Goal: Find specific page/section: Find specific page/section

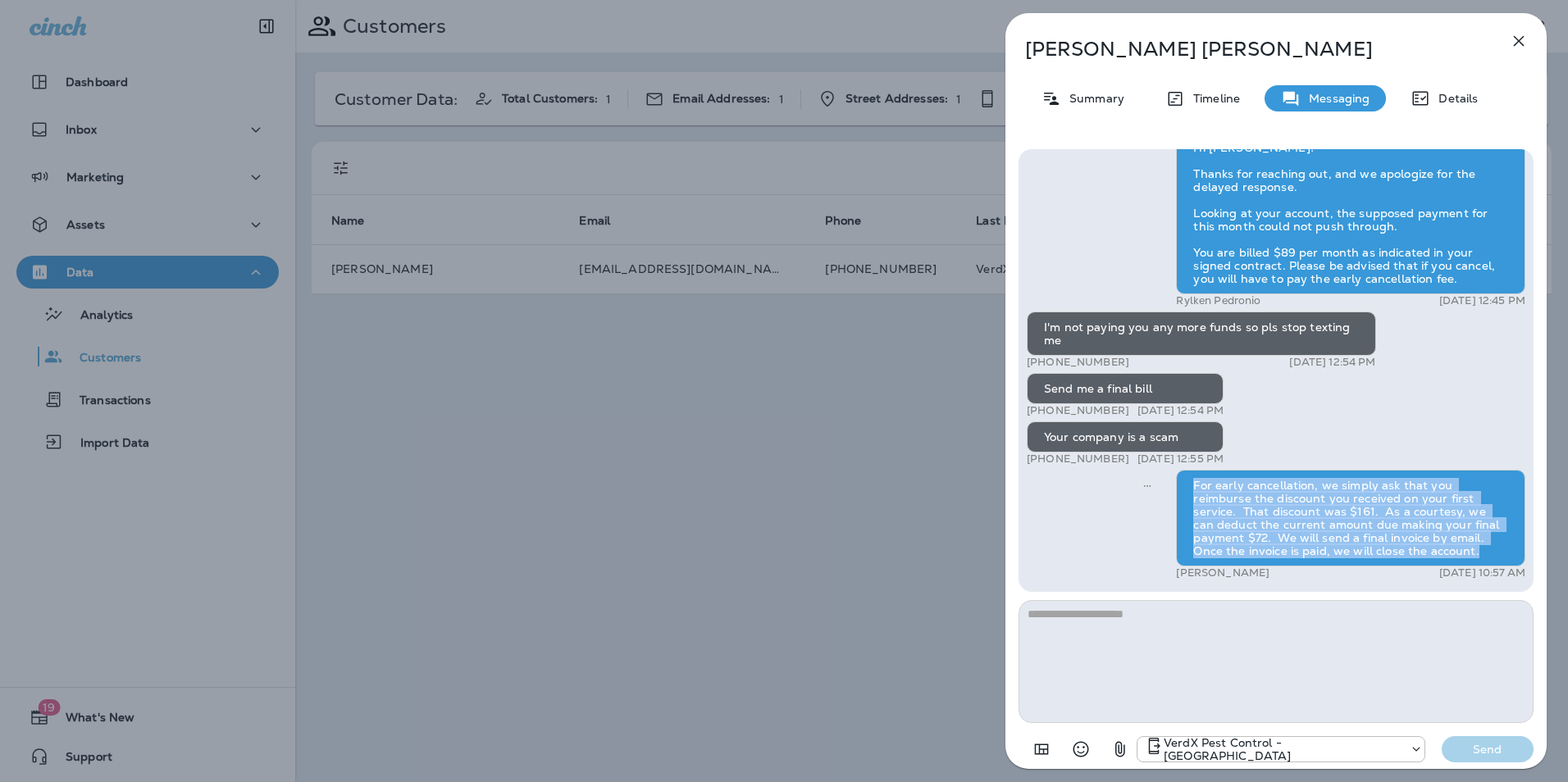
drag, startPoint x: 1185, startPoint y: 482, endPoint x: 1381, endPoint y: 557, distance: 209.9
click at [1381, 557] on div "For early cancellation, we simply ask that you reimburse the discount you recei…" at bounding box center [1351, 518] width 349 height 97
drag, startPoint x: 1381, startPoint y: 557, endPoint x: 1321, endPoint y: 519, distance: 71.0
copy div "For early cancellation, we simply ask that you reimburse the discount you recei…"
click at [1520, 39] on icon "button" at bounding box center [1519, 41] width 11 height 11
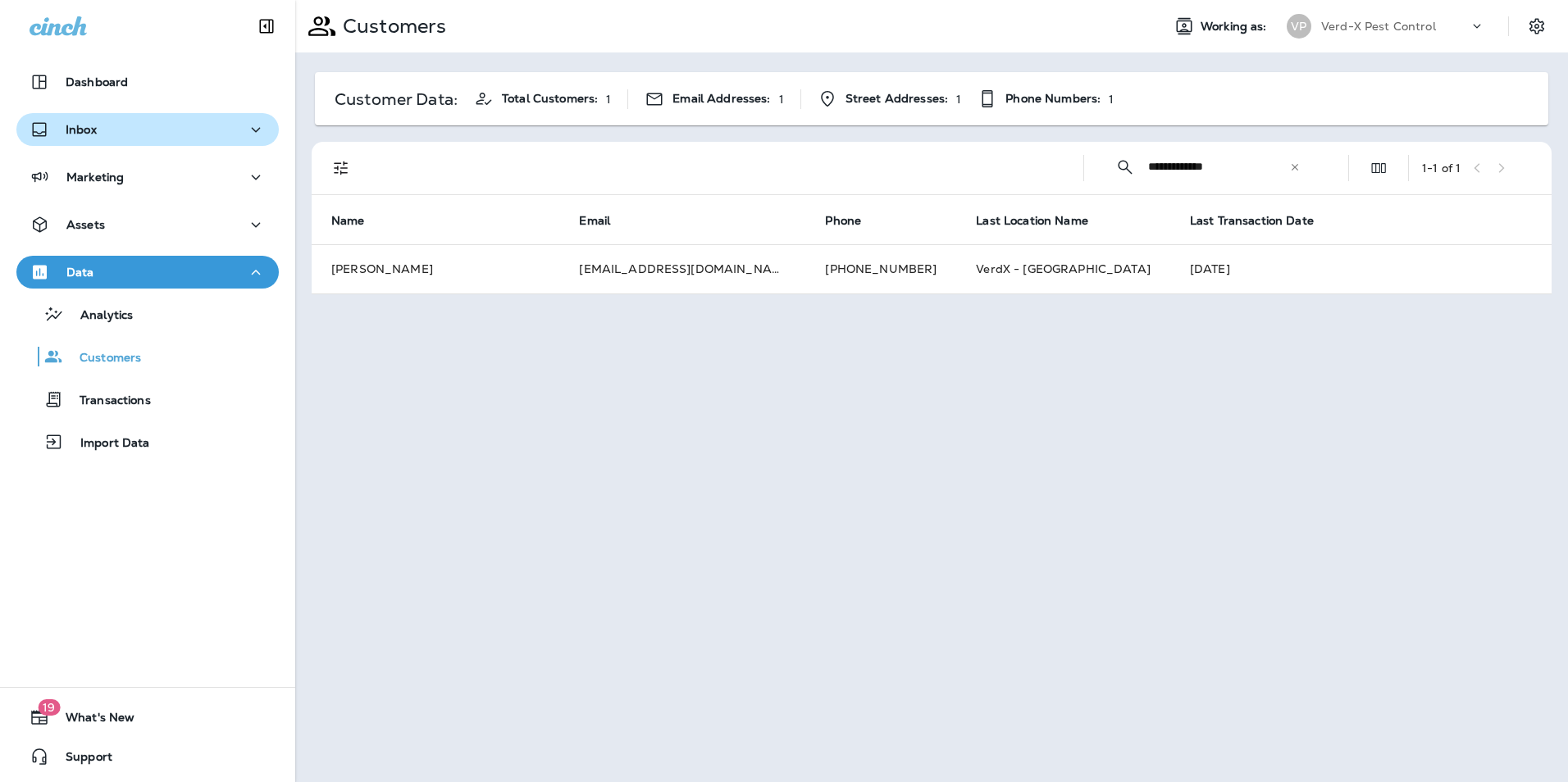
click at [86, 133] on p "Inbox" at bounding box center [81, 129] width 31 height 13
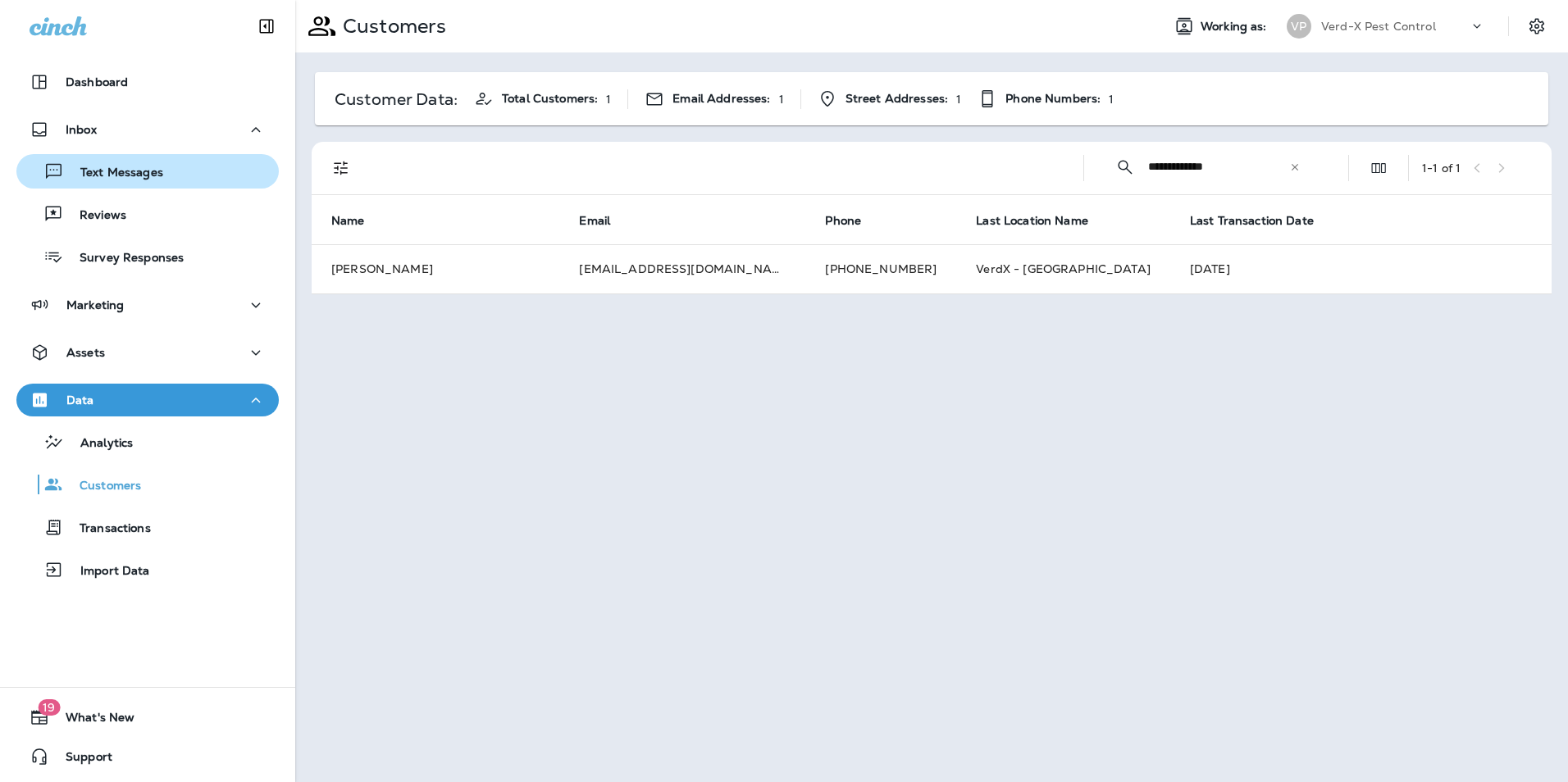
click at [104, 168] on p "Text Messages" at bounding box center [113, 173] width 99 height 15
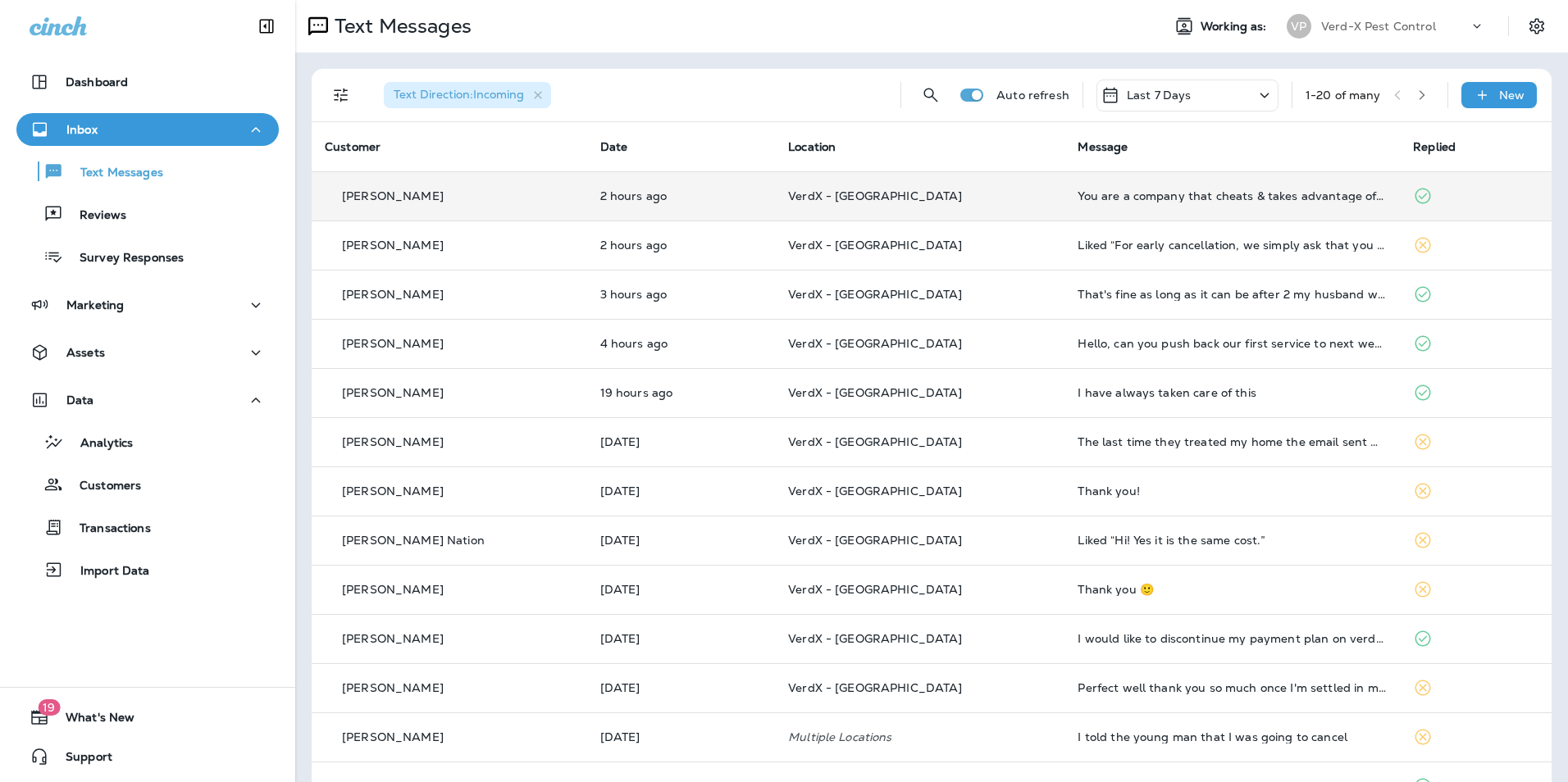
click at [901, 204] on td "VerdX - [GEOGRAPHIC_DATA]" at bounding box center [919, 196] width 290 height 49
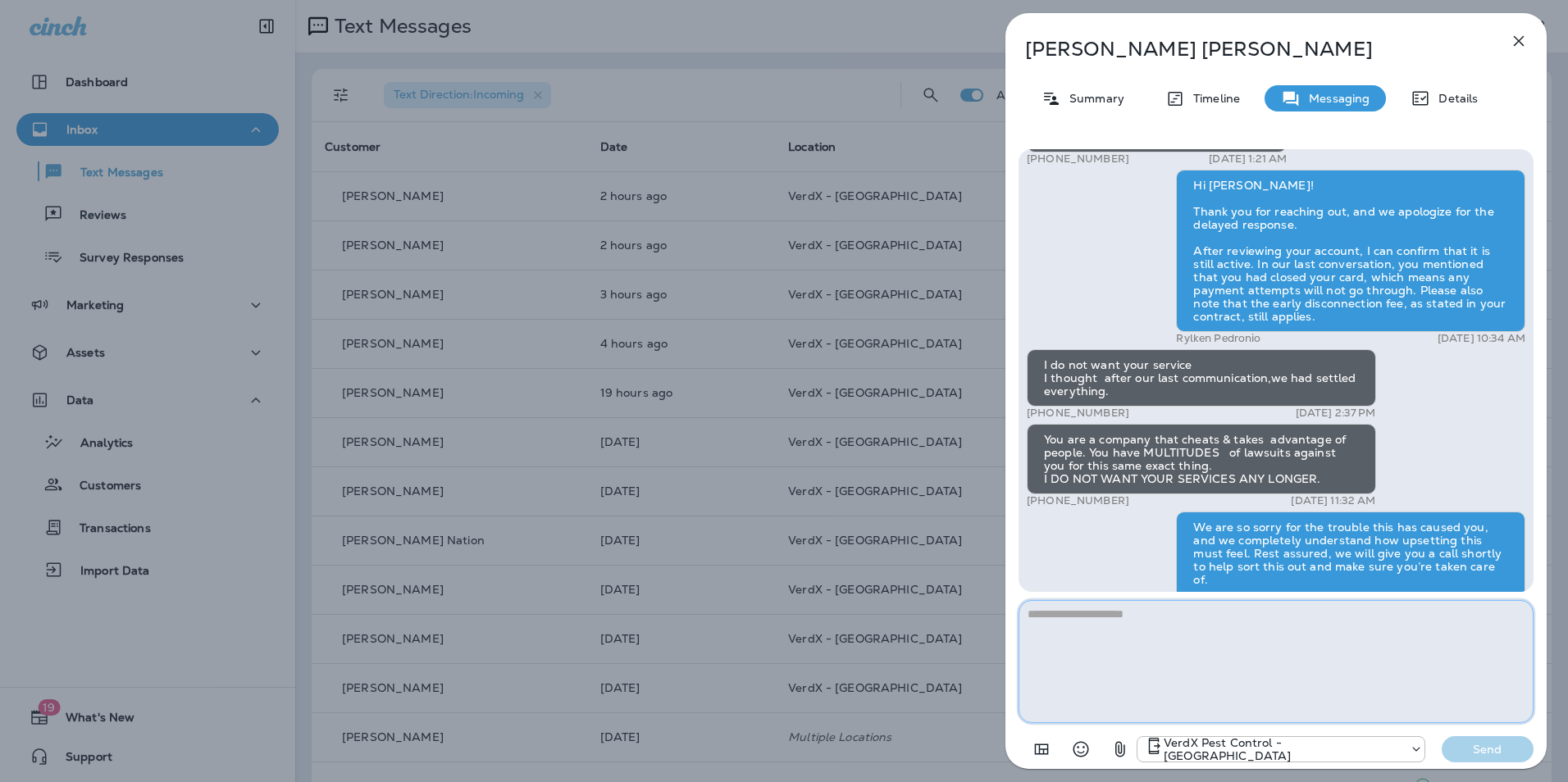
scroll to position [-104, 0]
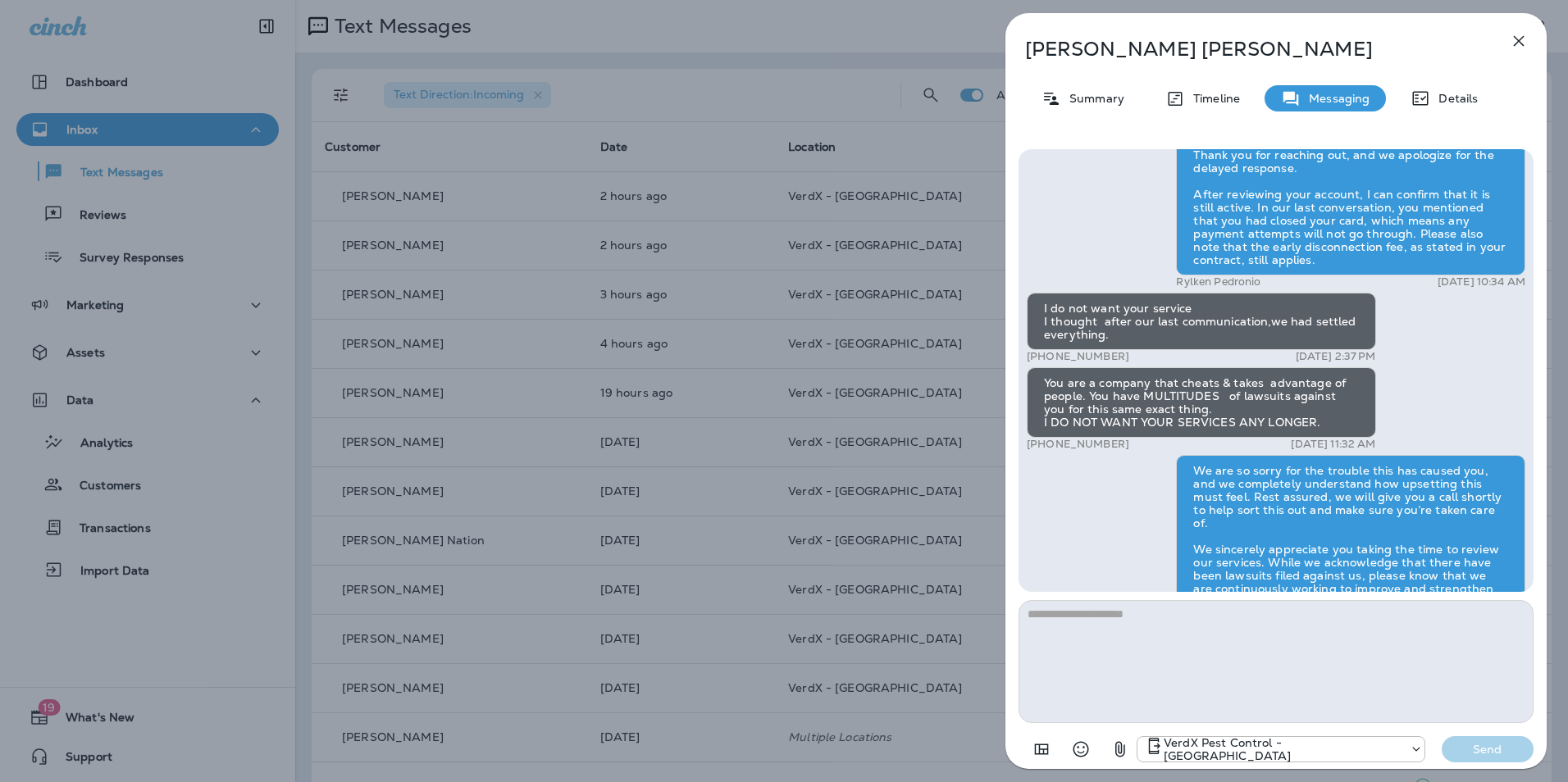
click at [1514, 33] on icon "button" at bounding box center [1519, 41] width 20 height 20
